Goal: Task Accomplishment & Management: Use online tool/utility

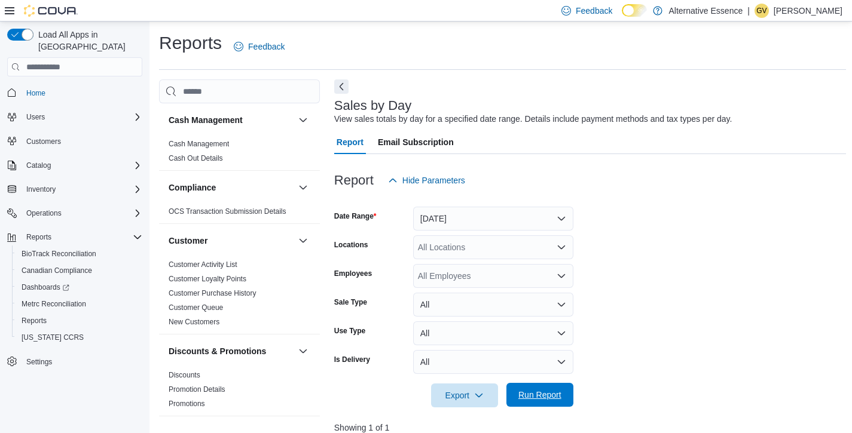
scroll to position [0, 145]
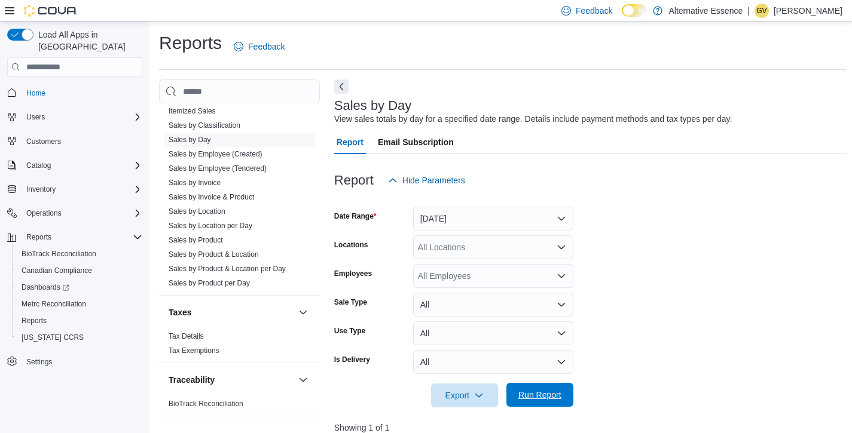
click at [557, 394] on span "Run Report" at bounding box center [539, 395] width 43 height 12
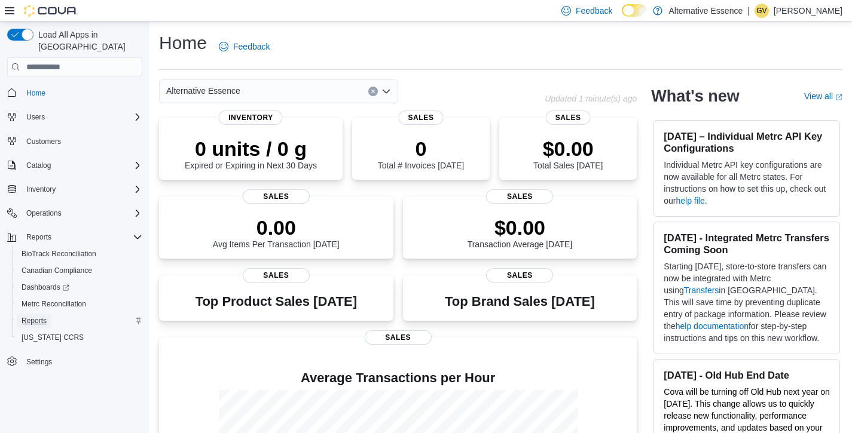
click at [33, 316] on span "Reports" at bounding box center [34, 321] width 25 height 10
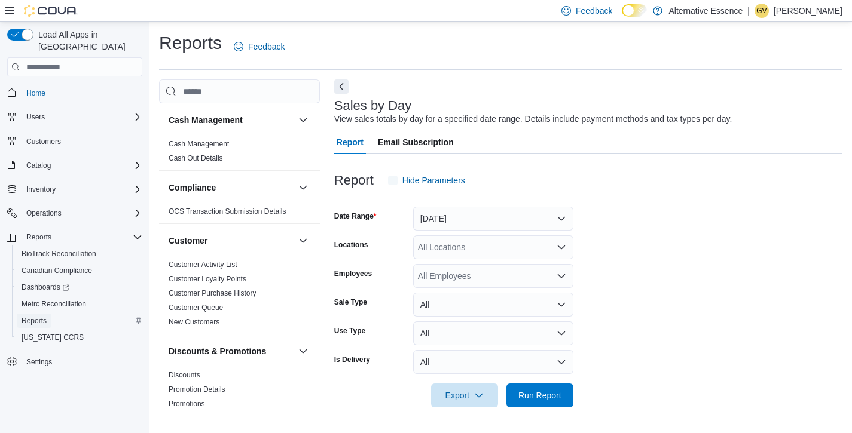
scroll to position [5, 0]
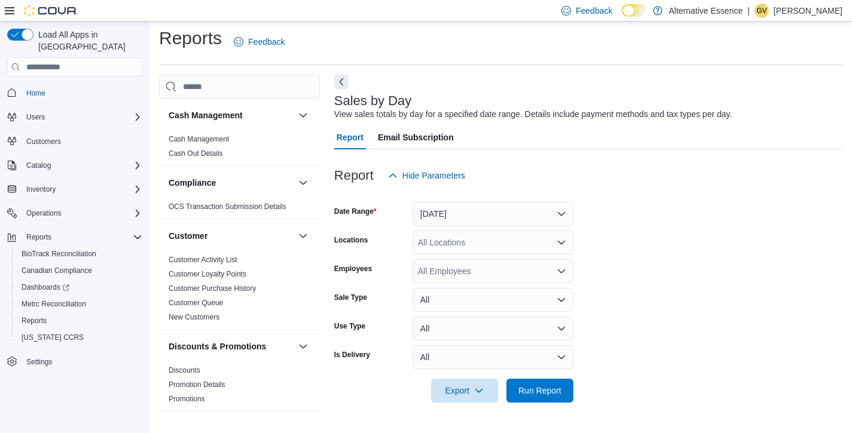
click at [576, 381] on form "Date Range [DATE] Locations All Locations Employees All Employees Sale Type All…" at bounding box center [588, 295] width 508 height 215
click at [570, 388] on button "Run Report" at bounding box center [539, 390] width 67 height 24
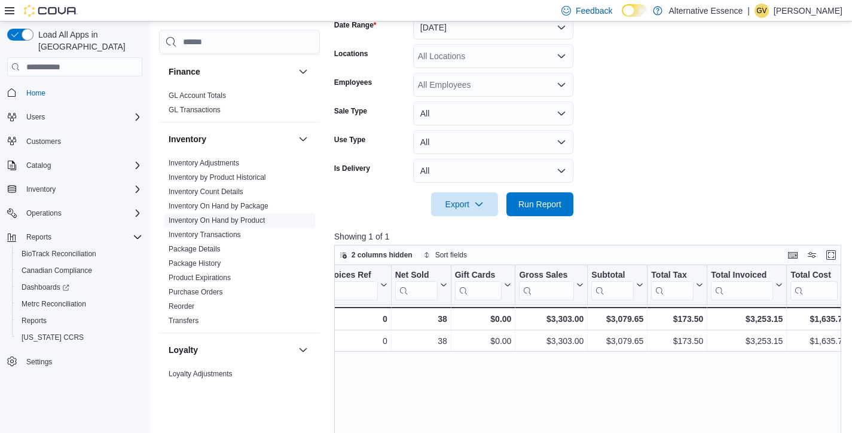
scroll to position [316, 0]
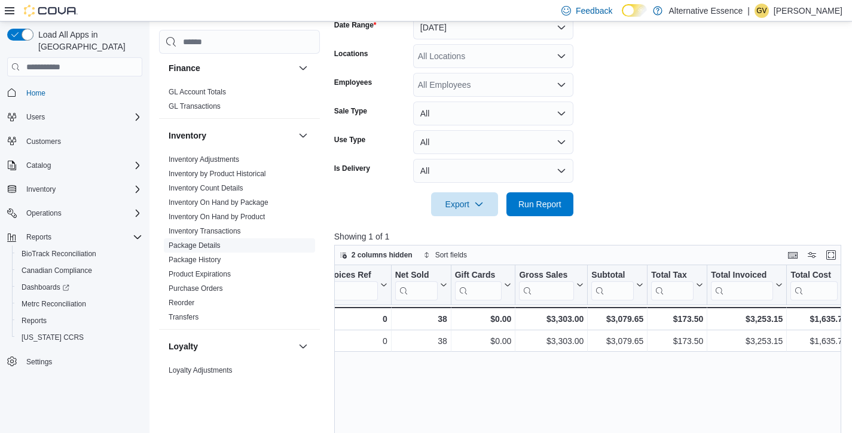
drag, startPoint x: 198, startPoint y: 290, endPoint x: 202, endPoint y: 283, distance: 8.3
click at [198, 290] on link "Purchase Orders" at bounding box center [196, 288] width 54 height 8
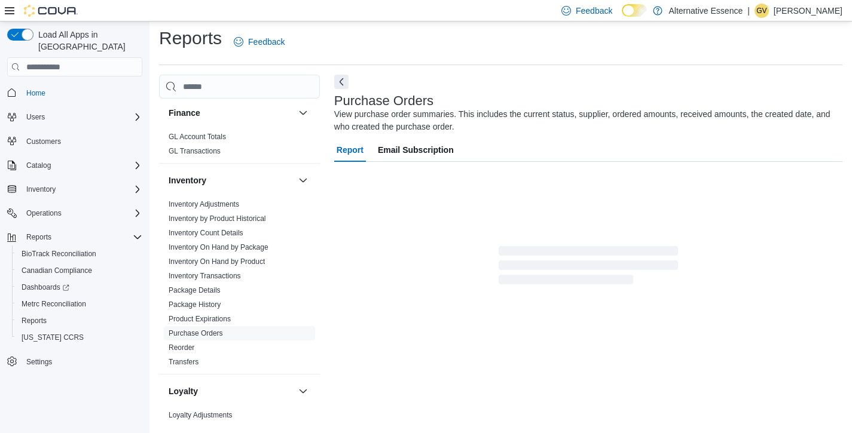
scroll to position [11, 0]
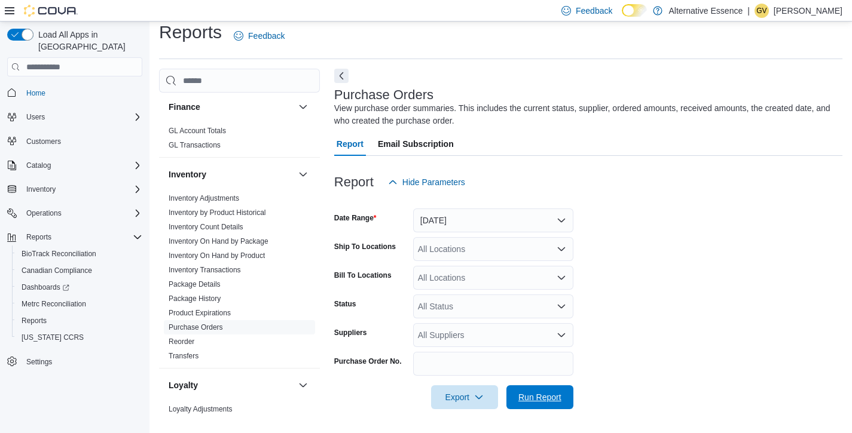
drag, startPoint x: 528, startPoint y: 403, endPoint x: 556, endPoint y: 335, distance: 73.5
click at [528, 403] on span "Run Report" at bounding box center [539, 397] width 53 height 24
